Goal: Find specific page/section: Find specific page/section

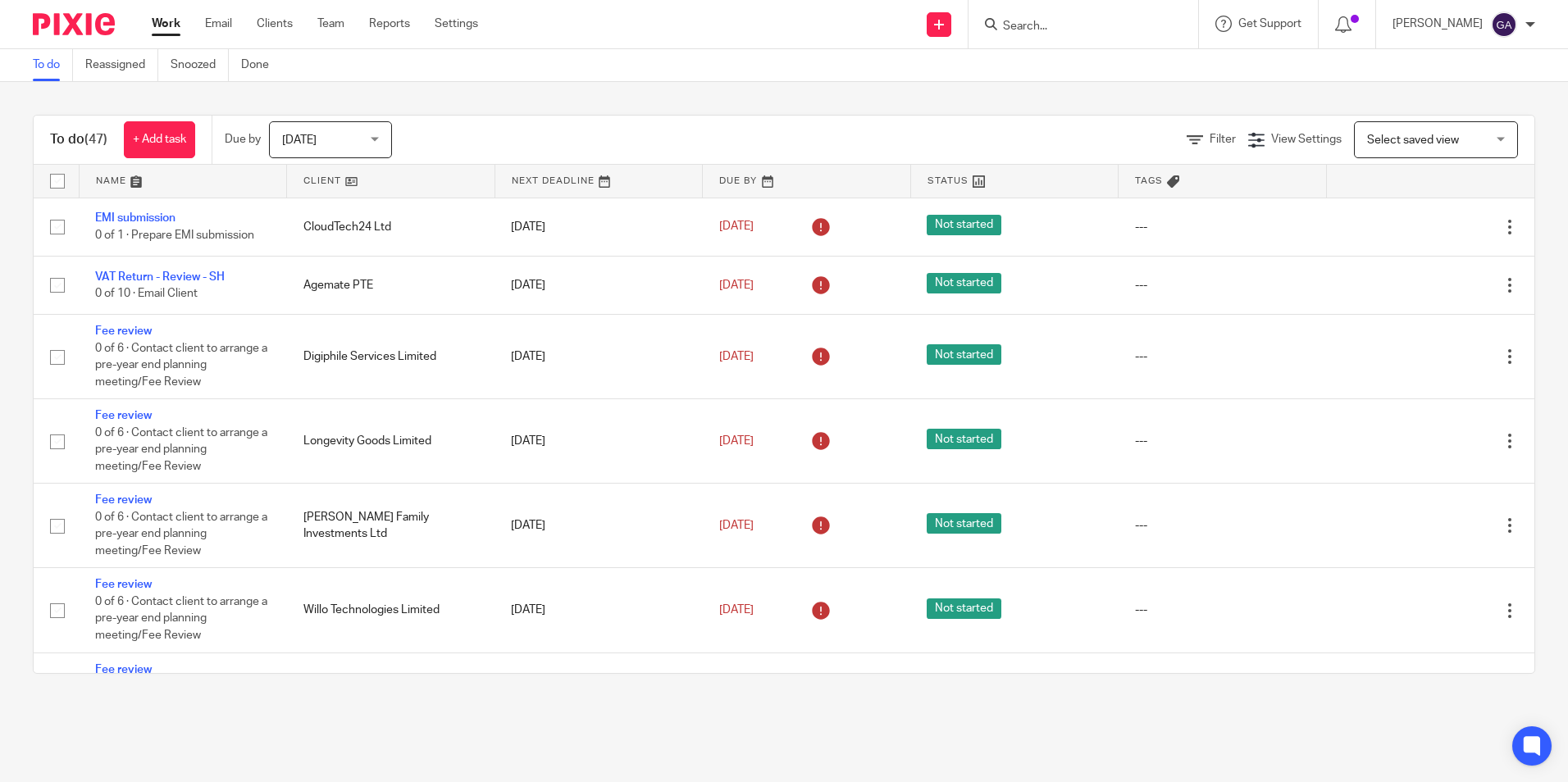
click at [1037, 25] on input "Search" at bounding box center [1075, 27] width 148 height 15
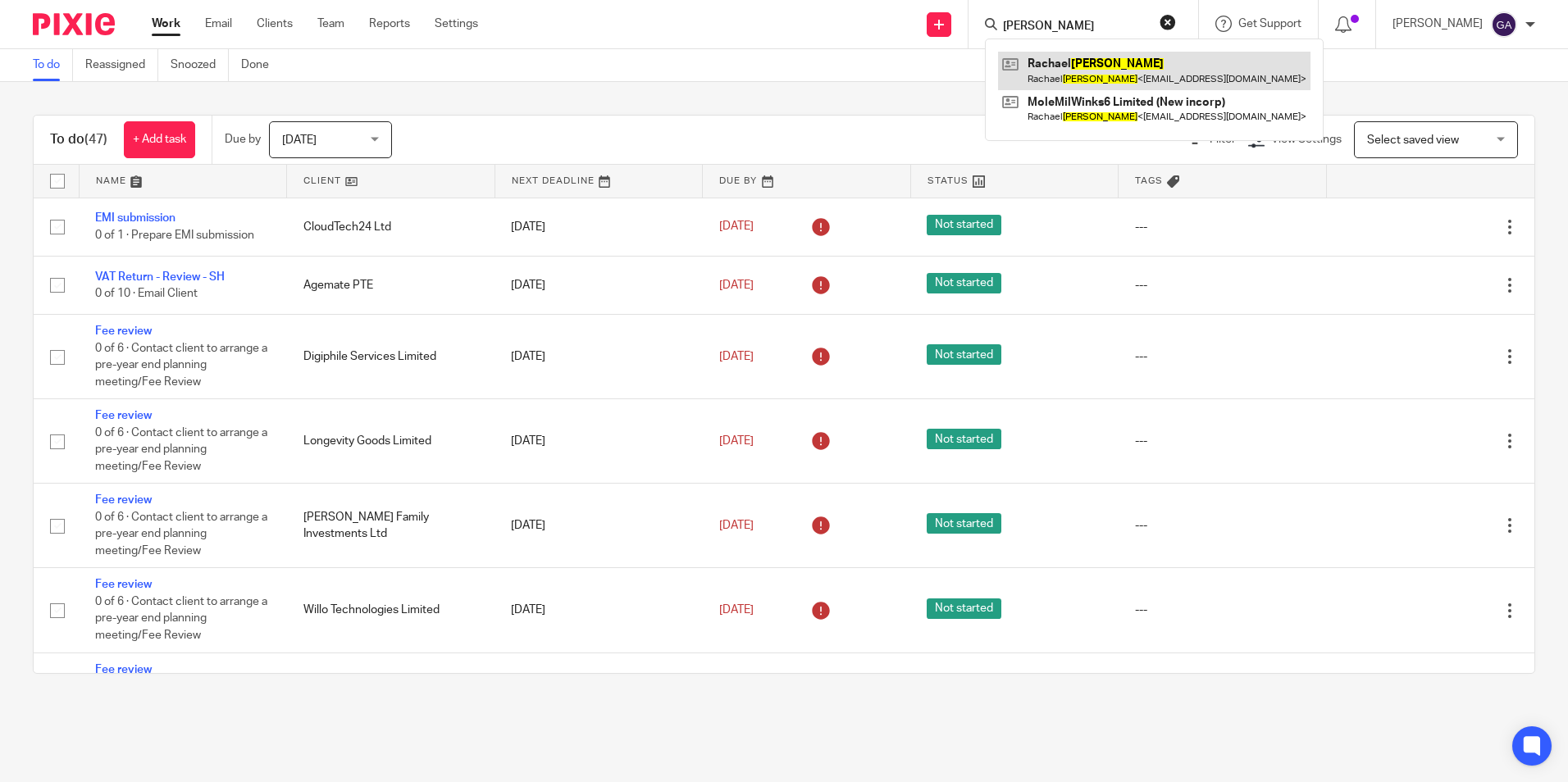
type input "[PERSON_NAME]"
click at [1098, 87] on link at bounding box center [1154, 70] width 312 height 38
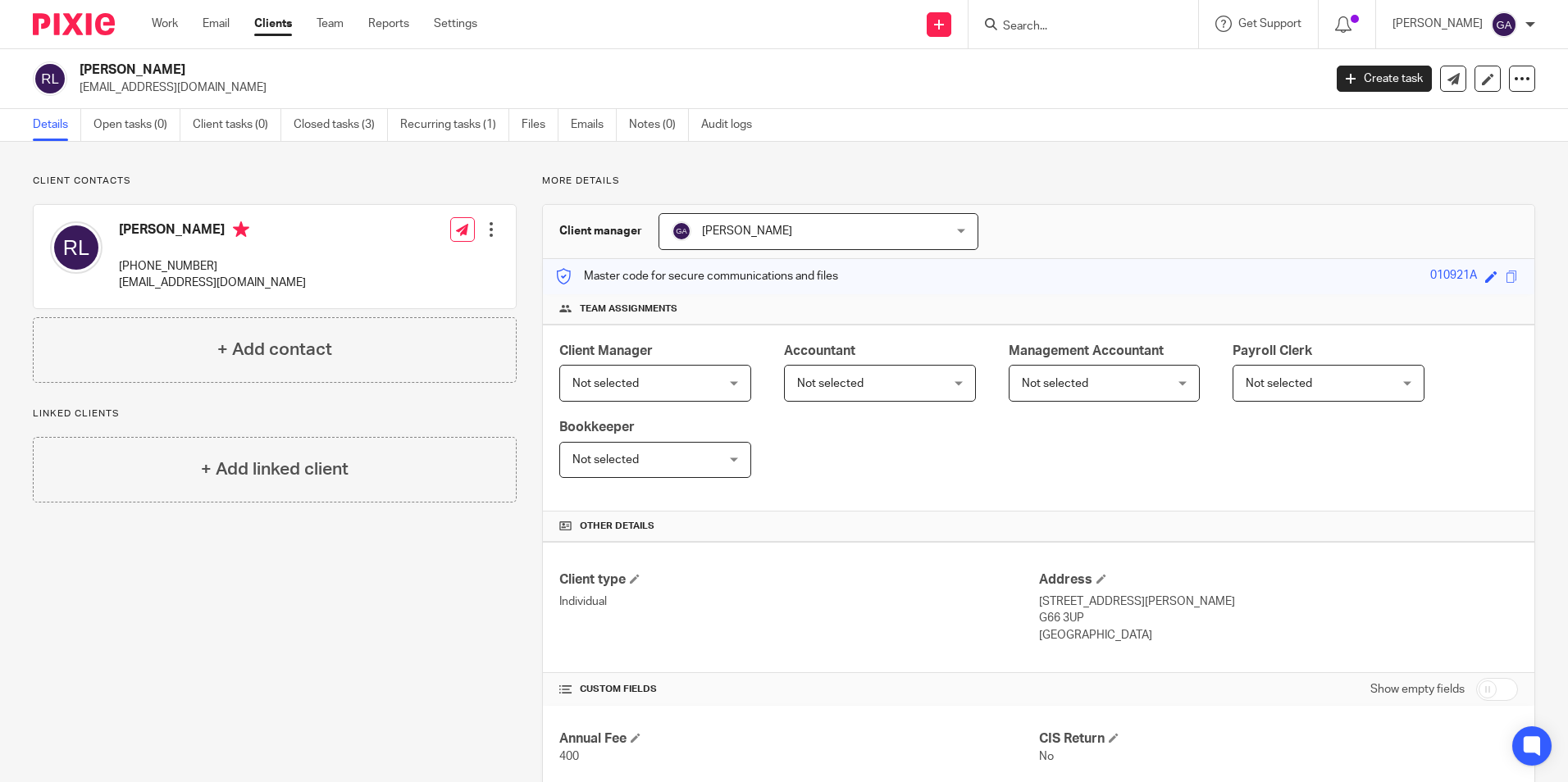
click at [237, 281] on p "[EMAIL_ADDRESS][DOMAIN_NAME]" at bounding box center [212, 283] width 187 height 17
click at [183, 273] on p "[PHONE_NUMBER]" at bounding box center [212, 267] width 187 height 17
